Goal: Find specific page/section: Find specific page/section

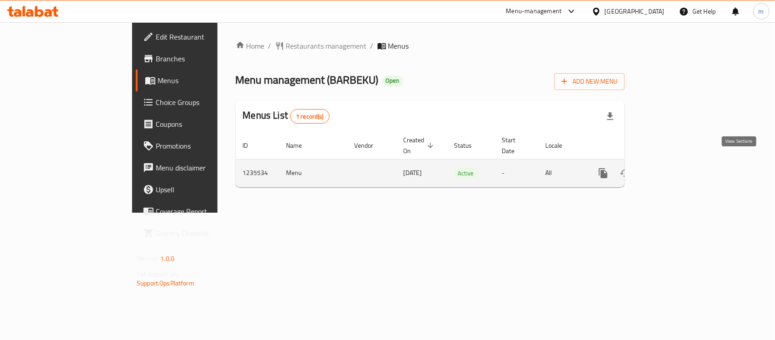
click at [680, 164] on link "enhanced table" at bounding box center [669, 173] width 22 height 22
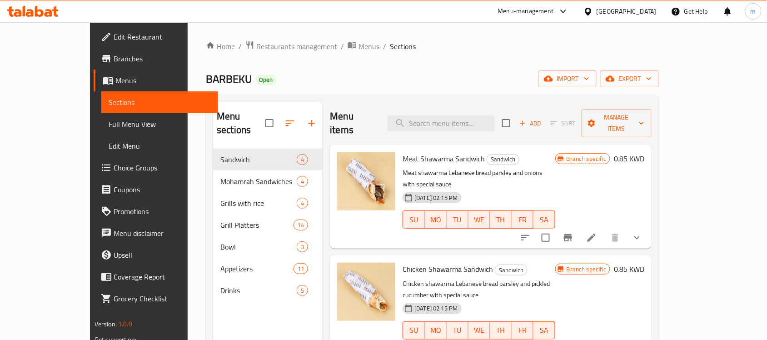
click at [114, 164] on span "Choice Groups" at bounding box center [162, 167] width 97 height 11
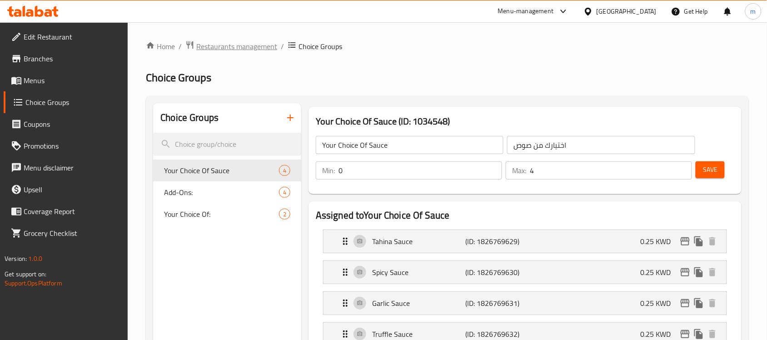
click at [244, 49] on span "Restaurants management" at bounding box center [236, 46] width 81 height 11
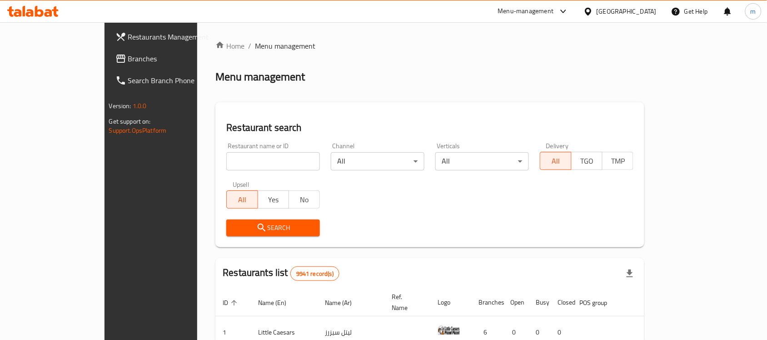
click at [554, 11] on div "Menu-management" at bounding box center [526, 11] width 56 height 11
click at [494, 39] on div "All Plugins" at bounding box center [495, 40] width 28 height 10
